Goal: Find specific page/section: Find specific page/section

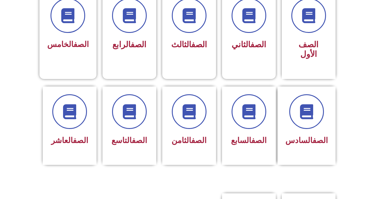
scroll to position [184, 0]
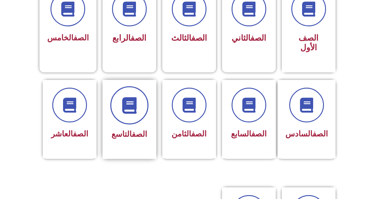
click at [134, 97] on icon at bounding box center [129, 105] width 16 height 16
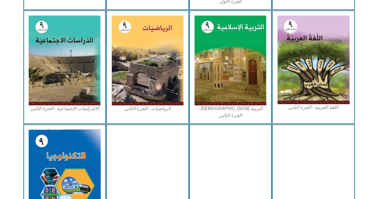
scroll to position [334, 0]
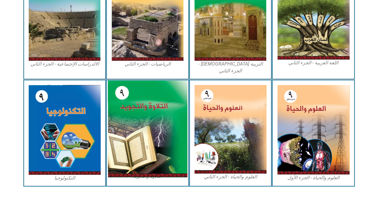
click at [158, 92] on img at bounding box center [147, 128] width 79 height 97
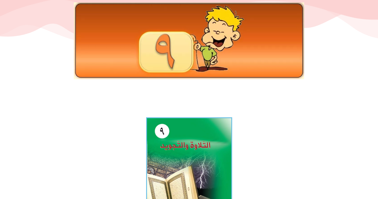
scroll to position [30, 0]
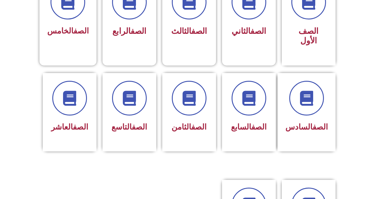
scroll to position [193, 0]
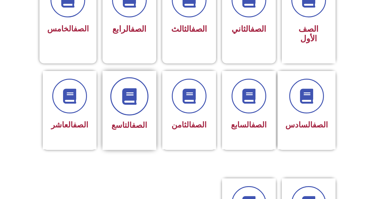
click at [129, 88] on icon at bounding box center [129, 96] width 16 height 16
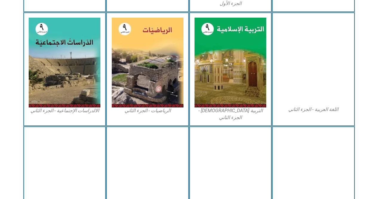
scroll to position [334, 0]
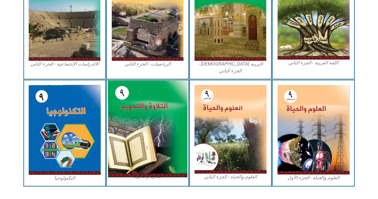
click at [167, 114] on img at bounding box center [147, 128] width 79 height 97
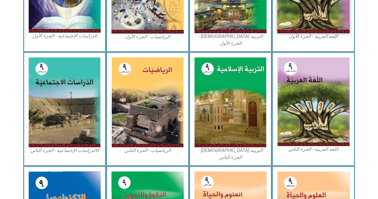
scroll to position [250, 0]
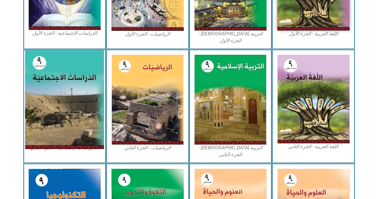
click at [72, 104] on img at bounding box center [64, 99] width 79 height 99
